Goal: Transaction & Acquisition: Download file/media

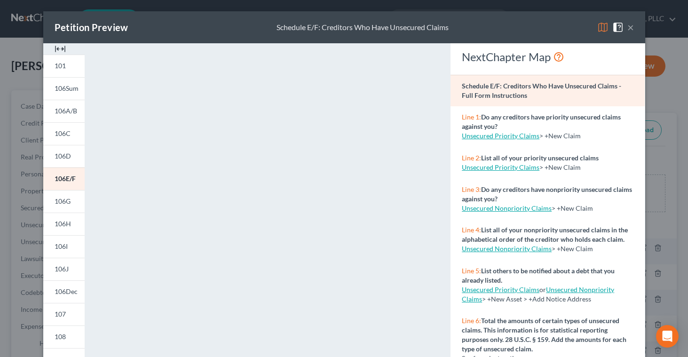
click at [629, 26] on button "×" at bounding box center [630, 27] width 7 height 11
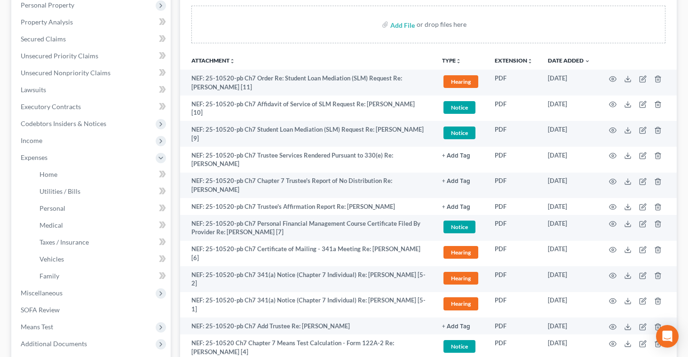
scroll to position [167, 0]
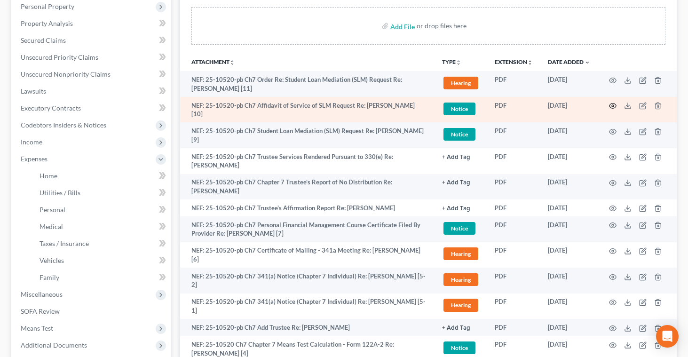
click at [610, 104] on icon "button" at bounding box center [612, 105] width 7 height 5
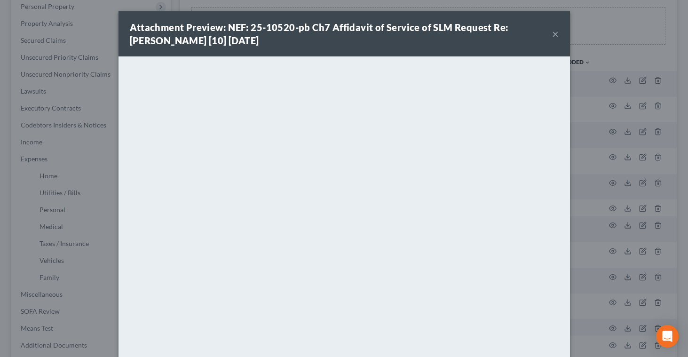
click at [554, 37] on button "×" at bounding box center [555, 33] width 7 height 11
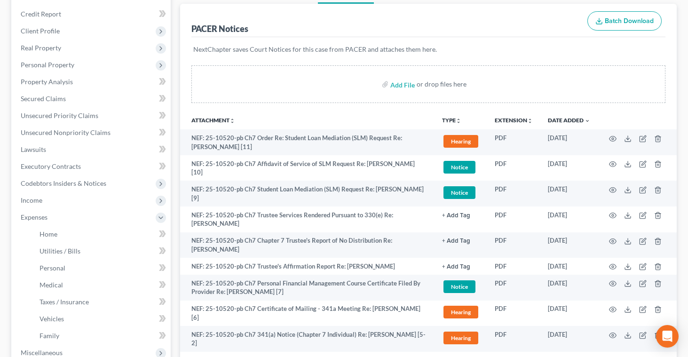
scroll to position [0, 0]
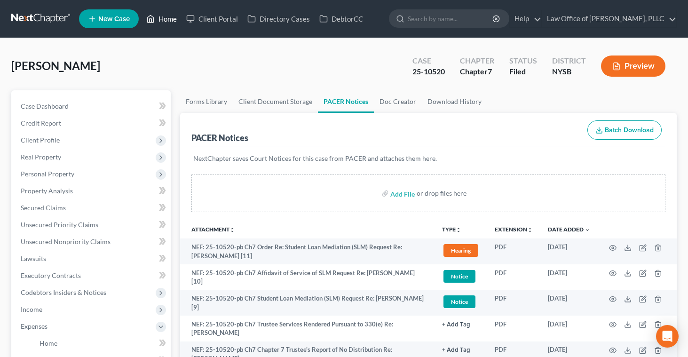
click at [165, 21] on link "Home" at bounding box center [161, 18] width 40 height 17
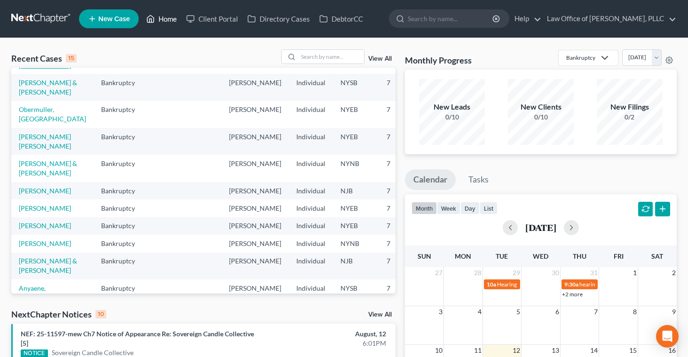
scroll to position [64, 0]
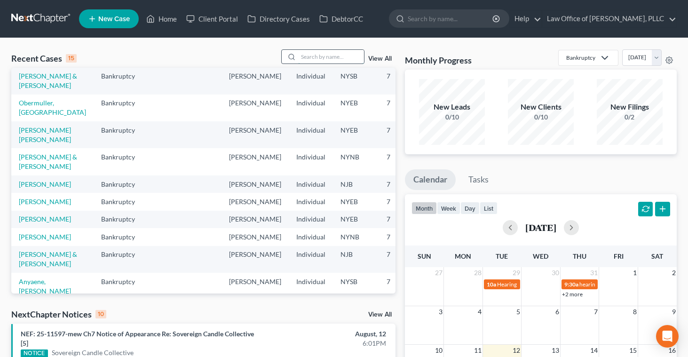
click at [307, 54] on input "search" at bounding box center [331, 57] width 66 height 14
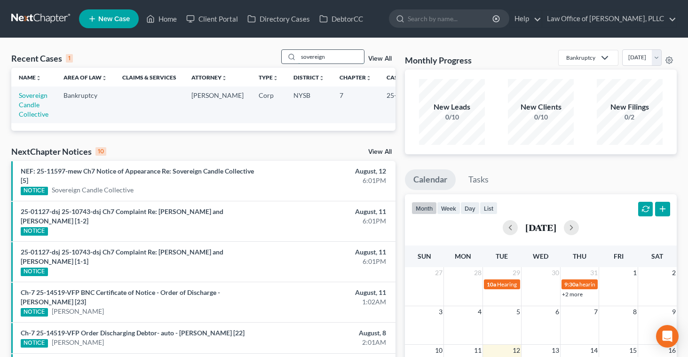
scroll to position [0, 0]
type input "sovereign candle"
click at [23, 110] on link "Sovereign Candle Collective" at bounding box center [34, 104] width 30 height 27
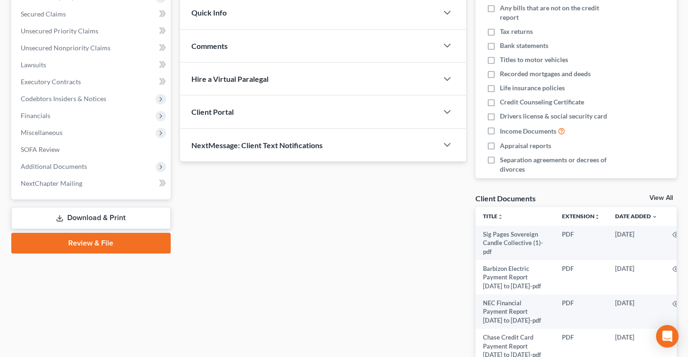
scroll to position [160, 0]
click at [90, 217] on link "Download & Print" at bounding box center [90, 217] width 159 height 22
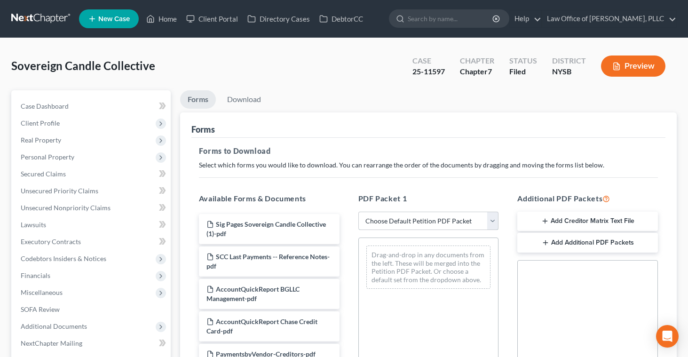
click at [490, 218] on select "Choose Default Petition PDF Packet Complete Bankruptcy Petition (all forms and …" at bounding box center [428, 220] width 141 height 19
select select "3"
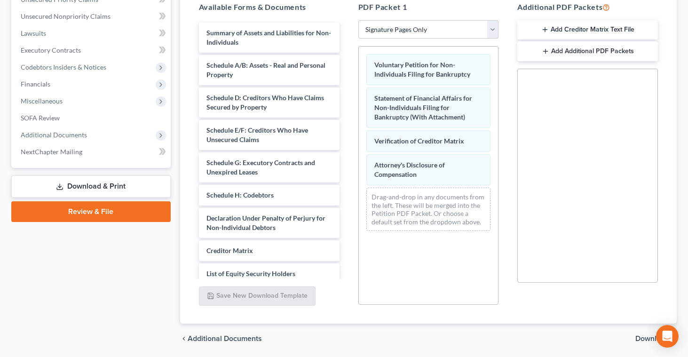
scroll to position [223, 0]
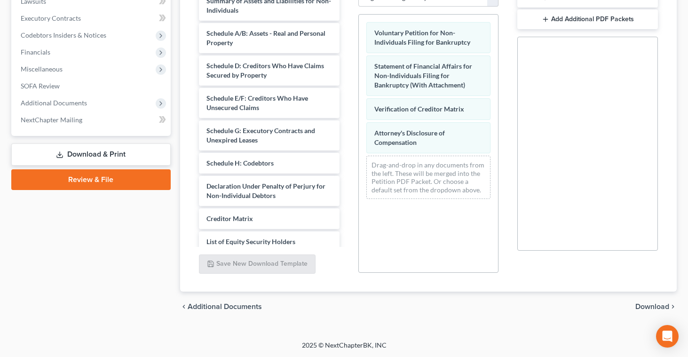
click at [638, 305] on span "Download" at bounding box center [652, 307] width 34 height 8
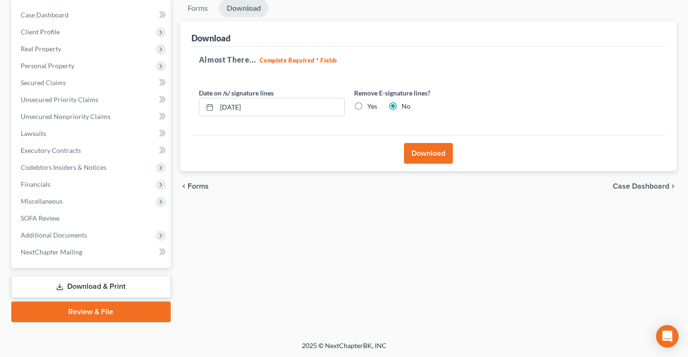
click at [435, 153] on button "Download" at bounding box center [428, 153] width 49 height 21
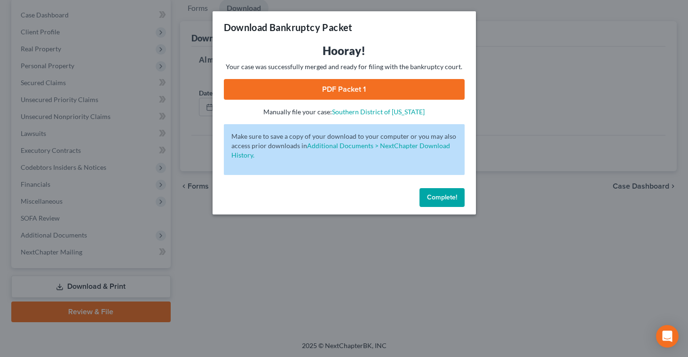
click at [412, 86] on link "PDF Packet 1" at bounding box center [344, 89] width 241 height 21
